Goal: Transaction & Acquisition: Book appointment/travel/reservation

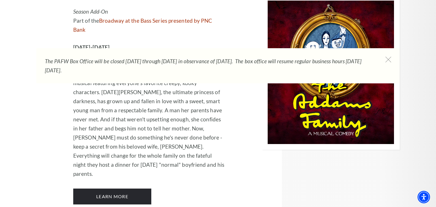
scroll to position [1243, 0]
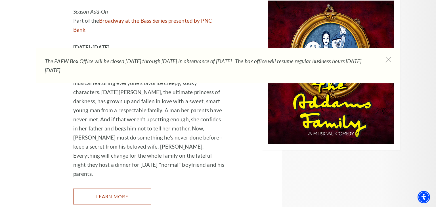
click at [115, 189] on link "Learn More" at bounding box center [112, 197] width 78 height 16
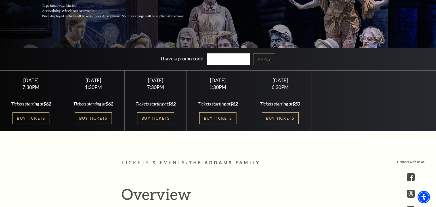
scroll to position [115, 0]
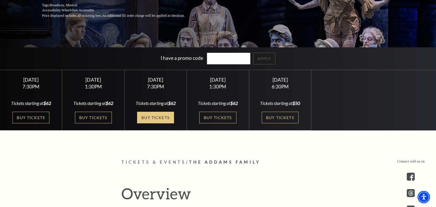
click at [159, 118] on link "Buy Tickets" at bounding box center [155, 118] width 37 height 12
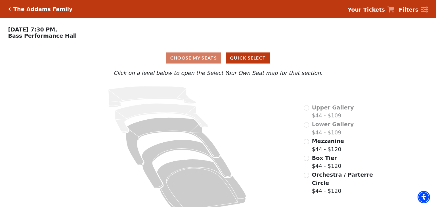
scroll to position [10, 0]
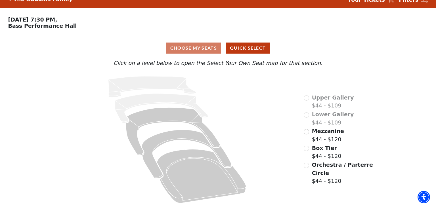
click at [204, 49] on div "Choose My Seats Quick Select" at bounding box center [218, 48] width 327 height 11
click at [182, 85] on icon "Upper Gallery - Seats Available: 0" at bounding box center [153, 86] width 88 height 21
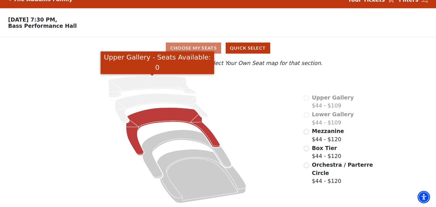
click at [173, 116] on icon "Mezzanine - Seats Available: 267" at bounding box center [173, 132] width 94 height 48
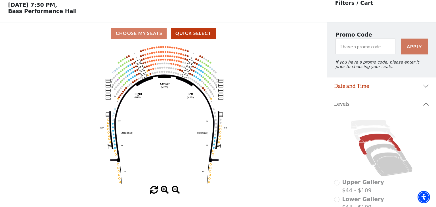
scroll to position [26, 0]
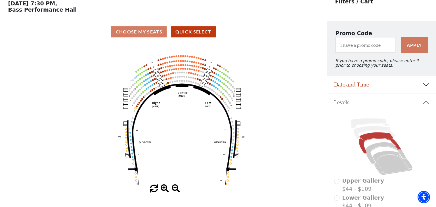
click at [166, 75] on circle at bounding box center [167, 75] width 2 height 2
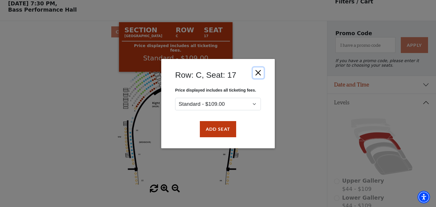
click at [259, 73] on button "Close" at bounding box center [258, 72] width 11 height 11
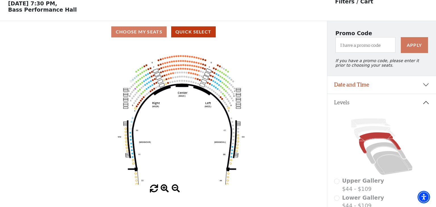
click at [171, 74] on circle at bounding box center [171, 74] width 2 height 2
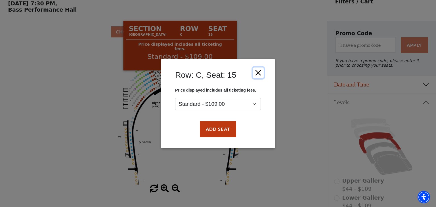
click at [257, 75] on button "Close" at bounding box center [258, 72] width 11 height 11
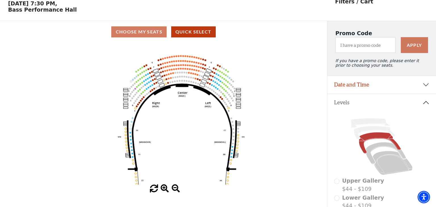
click at [224, 89] on circle at bounding box center [225, 90] width 2 height 2
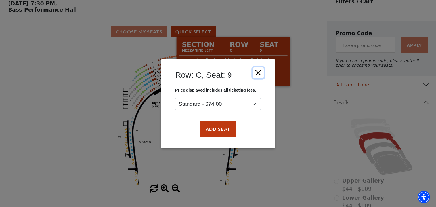
click at [260, 74] on button "Close" at bounding box center [258, 72] width 11 height 11
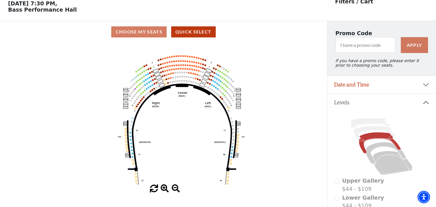
click at [216, 82] on circle at bounding box center [216, 83] width 2 height 2
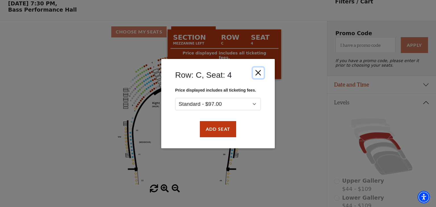
click at [259, 74] on button "Close" at bounding box center [258, 72] width 11 height 11
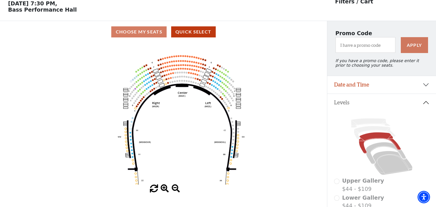
click at [208, 83] on circle at bounding box center [208, 83] width 2 height 2
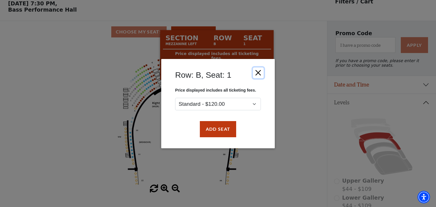
click at [258, 76] on button "Close" at bounding box center [258, 72] width 11 height 11
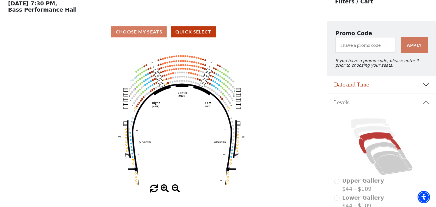
click at [138, 105] on circle at bounding box center [138, 105] width 2 height 2
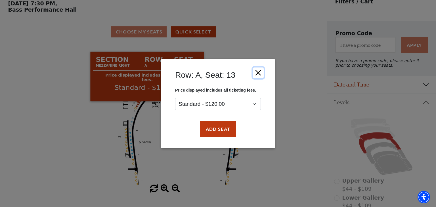
click at [259, 73] on button "Close" at bounding box center [258, 72] width 11 height 11
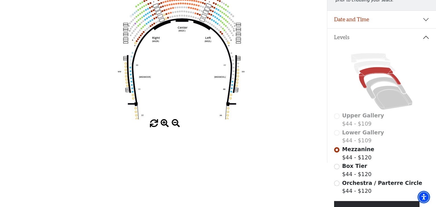
scroll to position [92, 0]
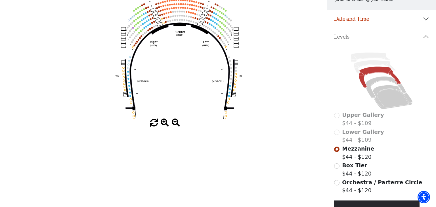
click at [130, 86] on circle at bounding box center [129, 86] width 2 height 2
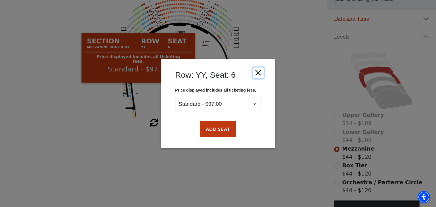
click at [258, 77] on button "Close" at bounding box center [258, 72] width 11 height 11
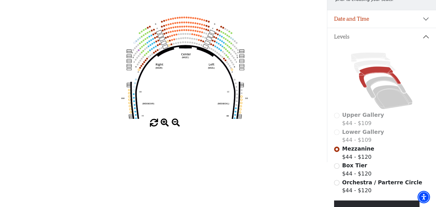
click at [335, 138] on div "Lower Gallery $44 - $109" at bounding box center [381, 136] width 95 height 16
click at [337, 134] on div "Lower Gallery $44 - $109" at bounding box center [381, 136] width 95 height 16
click at [334, 133] on div "Lower Gallery $44 - $109" at bounding box center [381, 136] width 95 height 16
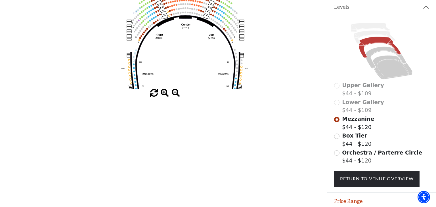
scroll to position [123, 0]
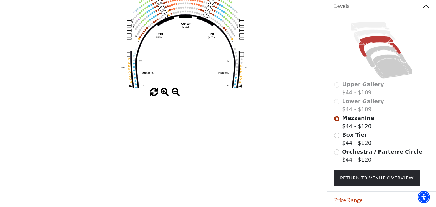
click at [368, 158] on label "Orchestra / Parterre Circle $44 - $120" at bounding box center [382, 156] width 80 height 16
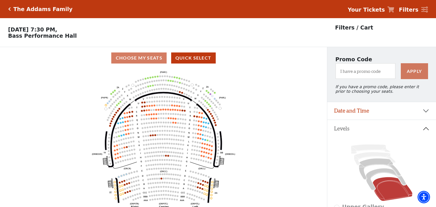
scroll to position [26, 0]
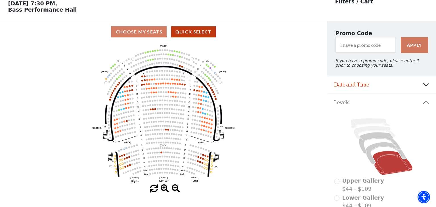
click at [152, 79] on circle at bounding box center [152, 80] width 2 height 2
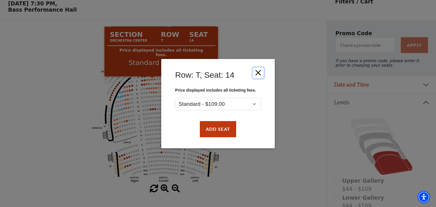
click at [257, 72] on button "Close" at bounding box center [258, 72] width 11 height 11
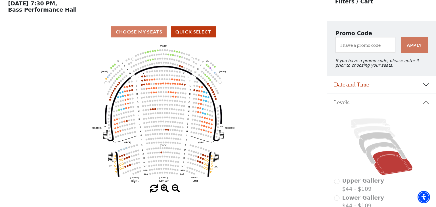
click at [201, 95] on circle at bounding box center [202, 96] width 2 height 2
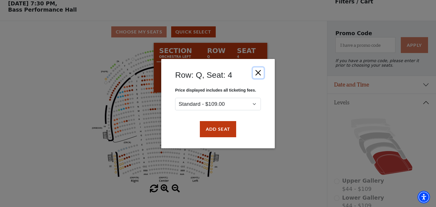
click at [258, 75] on button "Close" at bounding box center [258, 72] width 11 height 11
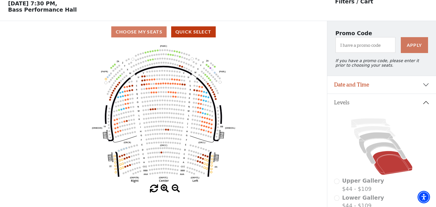
click at [201, 158] on circle at bounding box center [201, 158] width 2 height 2
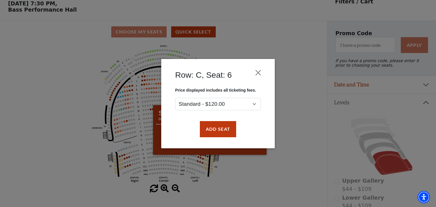
scroll to position [25, 0]
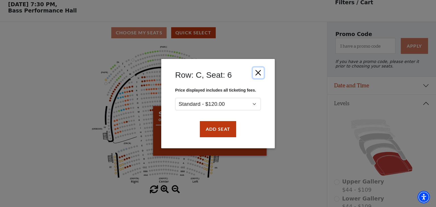
click at [258, 77] on button "Close" at bounding box center [258, 72] width 11 height 11
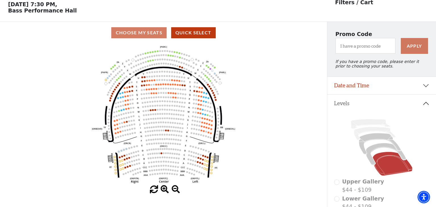
click at [173, 56] on circle at bounding box center [173, 56] width 2 height 2
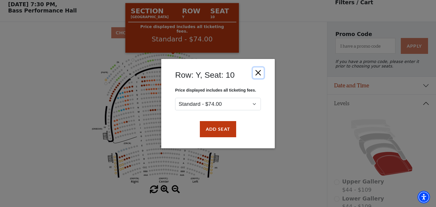
click at [257, 75] on button "Close" at bounding box center [258, 72] width 11 height 11
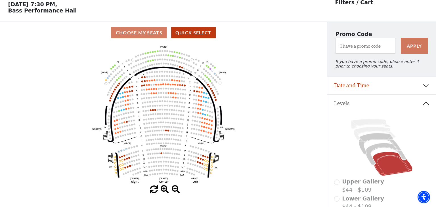
click at [150, 60] on circle at bounding box center [151, 61] width 2 height 2
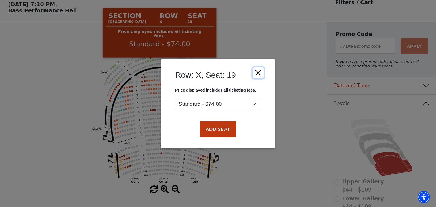
click at [259, 73] on button "Close" at bounding box center [258, 72] width 11 height 11
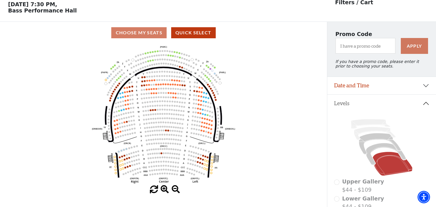
click at [209, 78] on circle at bounding box center [209, 79] width 2 height 2
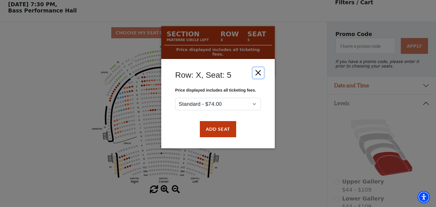
click at [260, 74] on button "Close" at bounding box center [258, 72] width 11 height 11
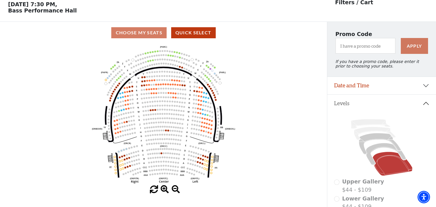
click at [113, 67] on circle at bounding box center [113, 67] width 2 height 2
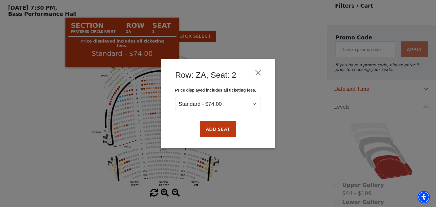
scroll to position [20, 0]
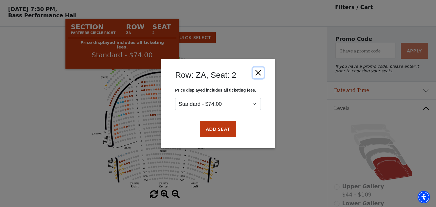
click at [264, 70] on button "Close" at bounding box center [258, 72] width 11 height 11
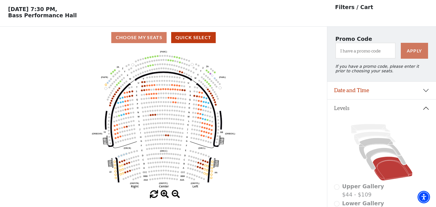
click at [115, 95] on circle at bounding box center [115, 94] width 2 height 2
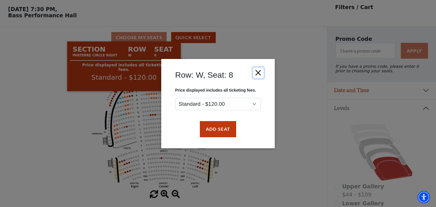
click at [260, 71] on button "Close" at bounding box center [258, 72] width 11 height 11
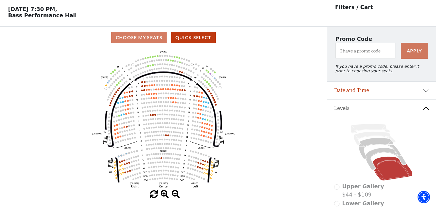
click at [211, 93] on circle at bounding box center [211, 94] width 2 height 2
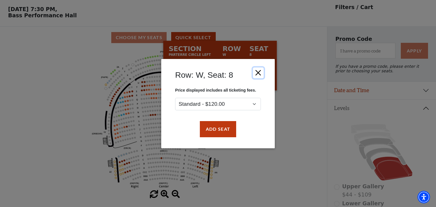
click at [259, 74] on button "Close" at bounding box center [258, 72] width 11 height 11
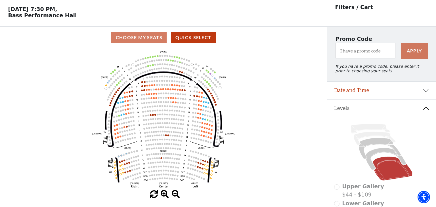
click at [126, 164] on circle at bounding box center [127, 164] width 2 height 2
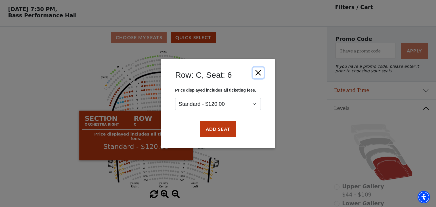
click at [260, 76] on button "Close" at bounding box center [258, 72] width 11 height 11
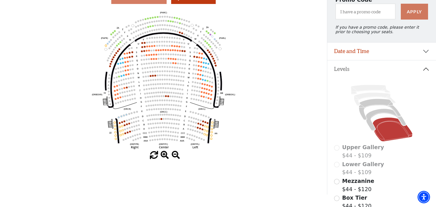
scroll to position [60, 0]
click at [153, 64] on icon "Left (ORPITL) Right (ORPITR) Center (ORPITC) ZZ AA YY BB ZA ZA (ORCL) (ORCR) (O…" at bounding box center [163, 80] width 295 height 142
click at [177, 63] on circle at bounding box center [178, 64] width 2 height 2
click at [176, 63] on circle at bounding box center [176, 63] width 2 height 2
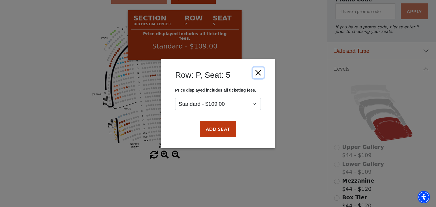
click at [259, 74] on button "Close" at bounding box center [258, 72] width 11 height 11
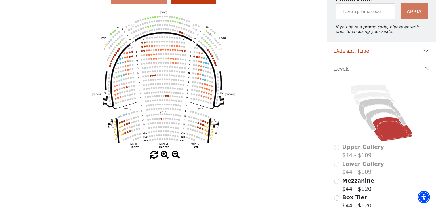
click at [170, 59] on circle at bounding box center [171, 59] width 2 height 2
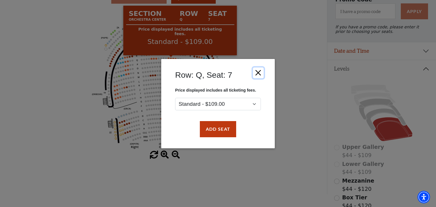
click at [263, 73] on button "Close" at bounding box center [258, 72] width 11 height 11
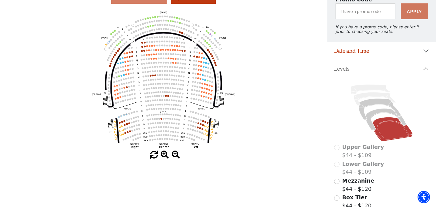
click at [162, 120] on use "Seat Selected" at bounding box center [162, 119] width 2 height 2
click at [163, 123] on circle at bounding box center [163, 123] width 2 height 2
click at [164, 119] on circle at bounding box center [164, 119] width 2 height 2
click at [143, 50] on icon "Left (ORPITL) Right (ORPITR) Center (ORPITC) ZZ AA YY BB ZA ZA (ORCL) (ORCR) (O…" at bounding box center [163, 80] width 295 height 142
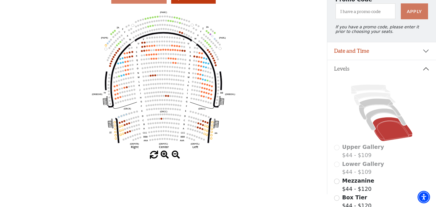
click at [142, 51] on circle at bounding box center [142, 51] width 2 height 2
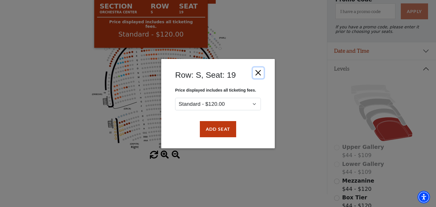
click at [259, 72] on button "Close" at bounding box center [258, 72] width 11 height 11
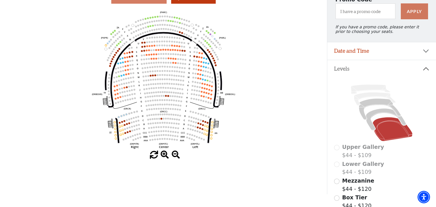
click at [179, 32] on use "Seat Selected" at bounding box center [180, 32] width 2 height 2
click at [180, 32] on circle at bounding box center [180, 32] width 2 height 2
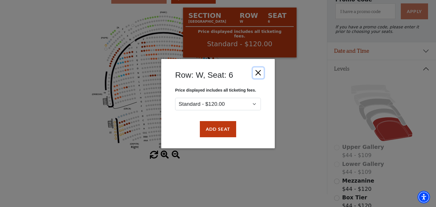
click at [258, 71] on button "Close" at bounding box center [258, 72] width 11 height 11
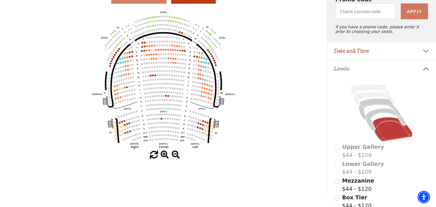
click at [177, 18] on circle at bounding box center [177, 18] width 2 height 2
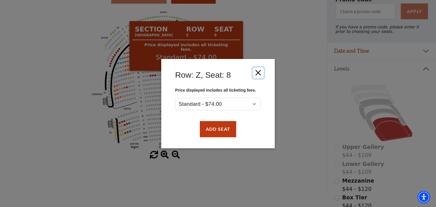
click at [263, 73] on button "Close" at bounding box center [258, 72] width 11 height 11
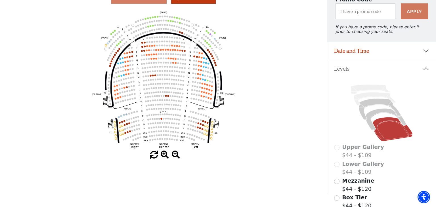
click at [149, 28] on icon "Left (ORPITL) Right (ORPITR) Center (ORPITC) ZZ AA YY BB ZA ZA (ORCL) (ORCR) (O…" at bounding box center [163, 80] width 295 height 142
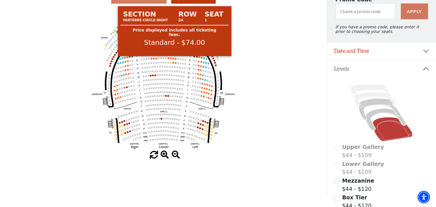
click at [115, 31] on circle at bounding box center [115, 31] width 2 height 2
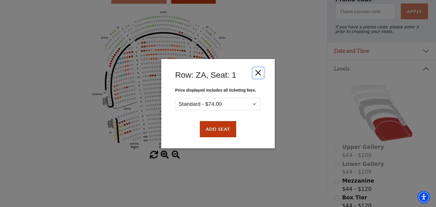
click at [259, 72] on button "Close" at bounding box center [258, 72] width 11 height 11
